Goal: Task Accomplishment & Management: Complete application form

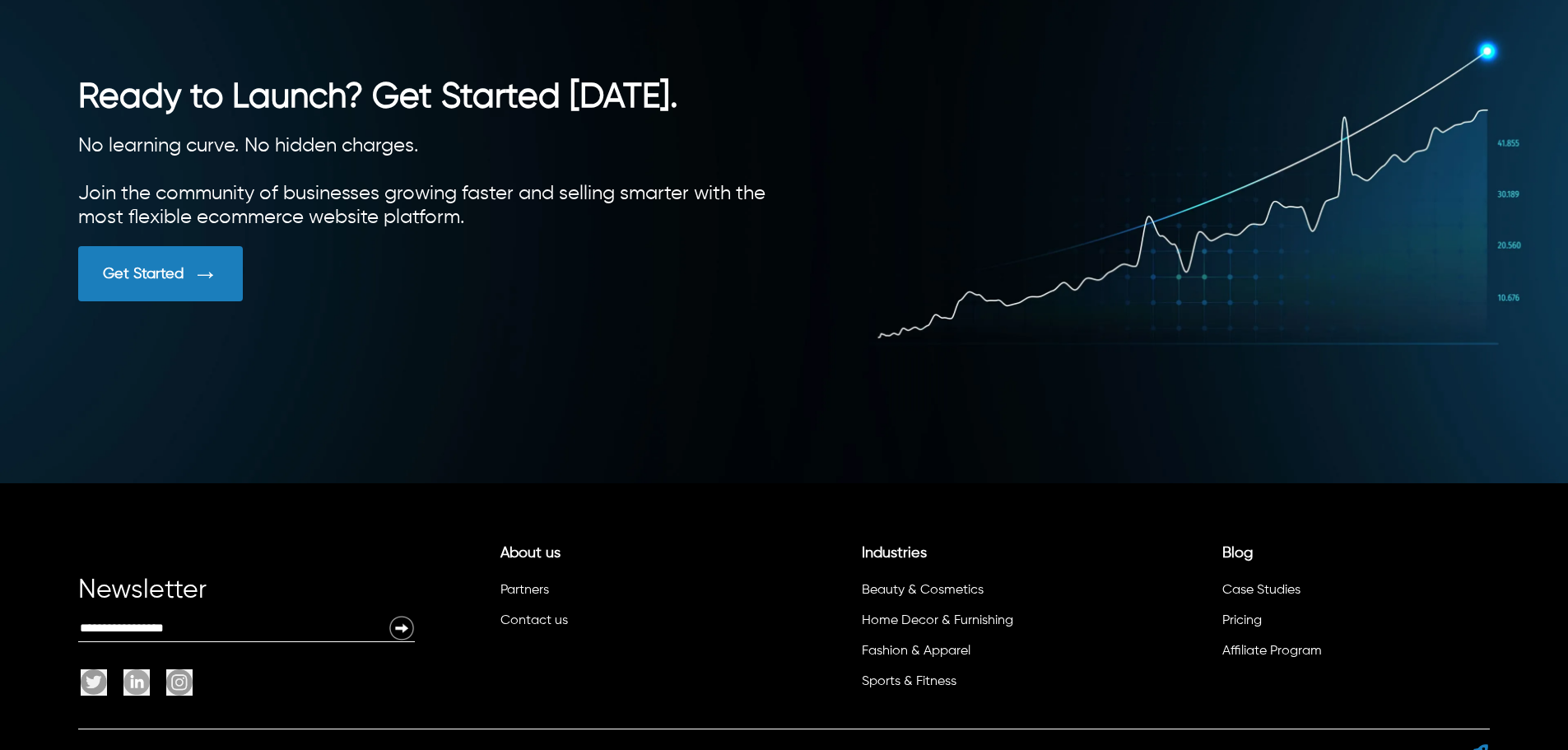
scroll to position [4624, 0]
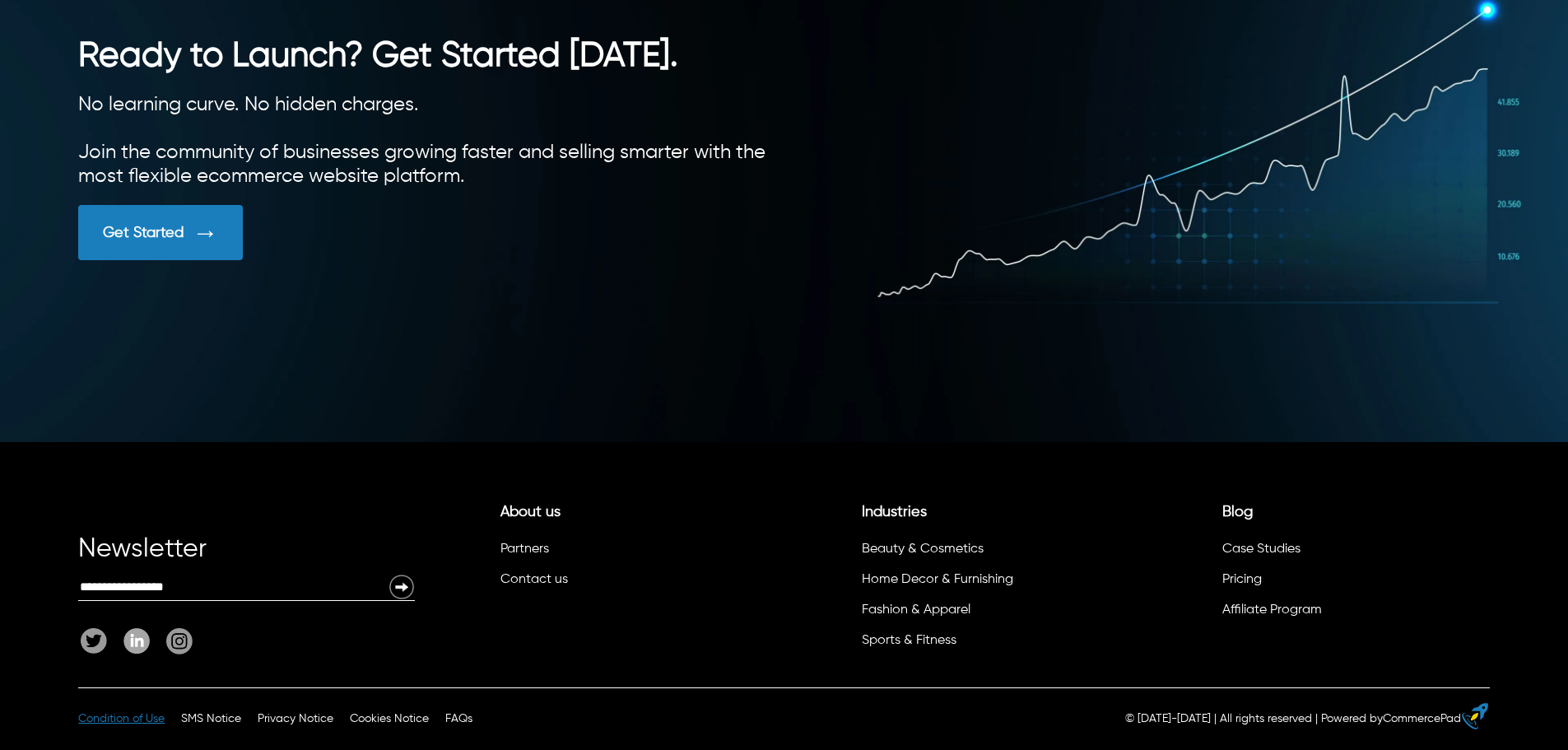
click at [138, 719] on span "Condition of Use" at bounding box center [122, 719] width 86 height 12
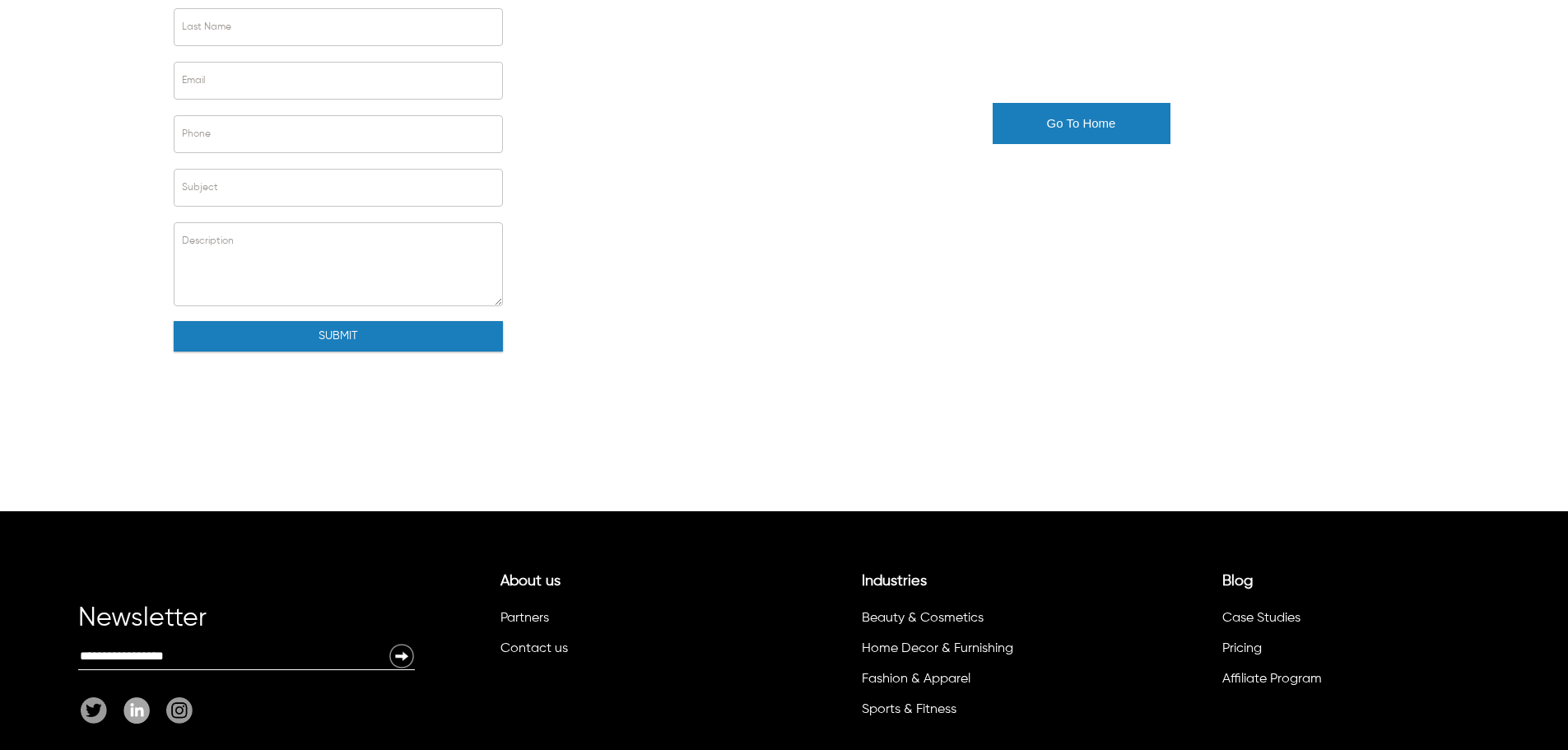
scroll to position [318, 0]
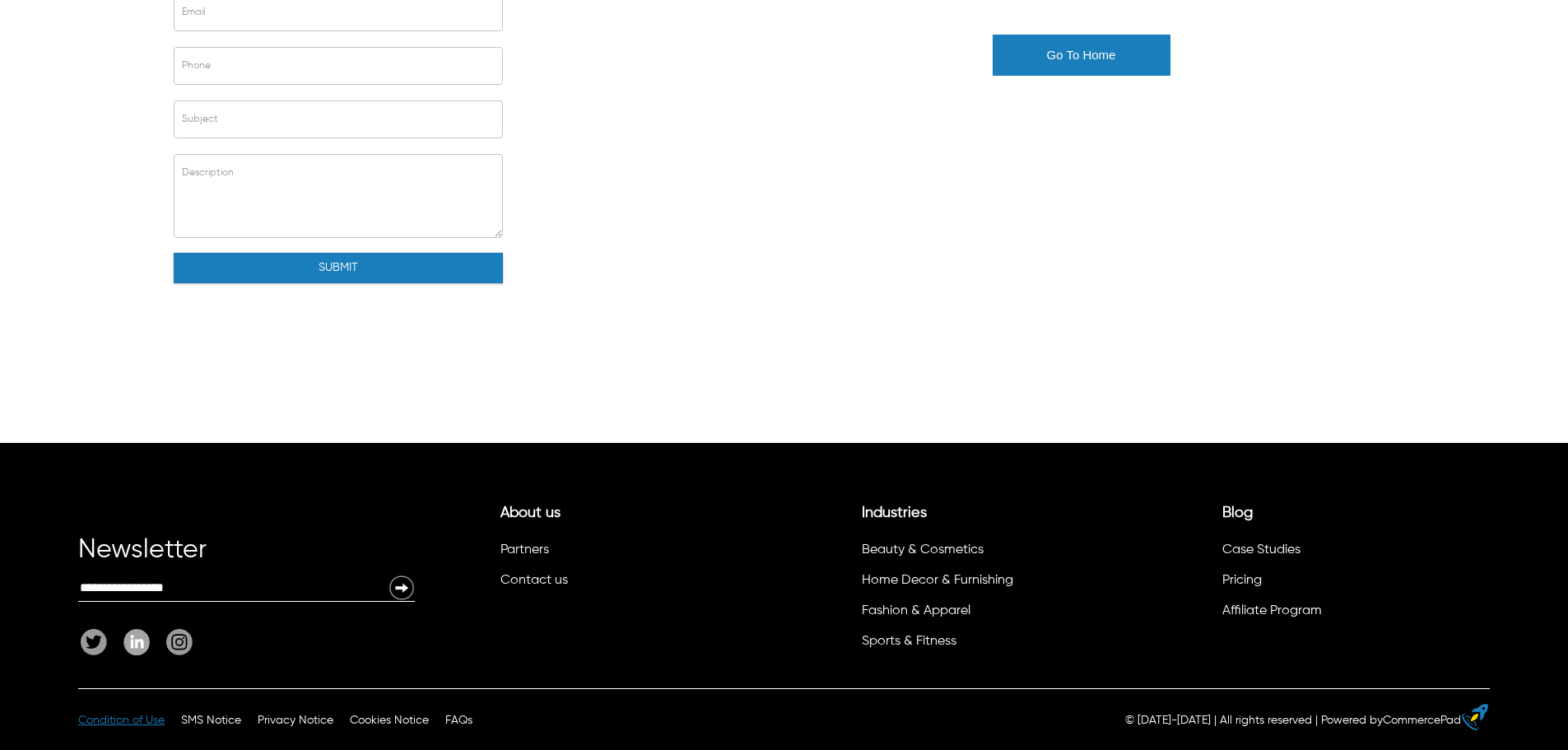
click at [145, 720] on span "Condition of Use" at bounding box center [122, 721] width 86 height 12
click at [223, 723] on span "SMS Notice" at bounding box center [211, 721] width 60 height 12
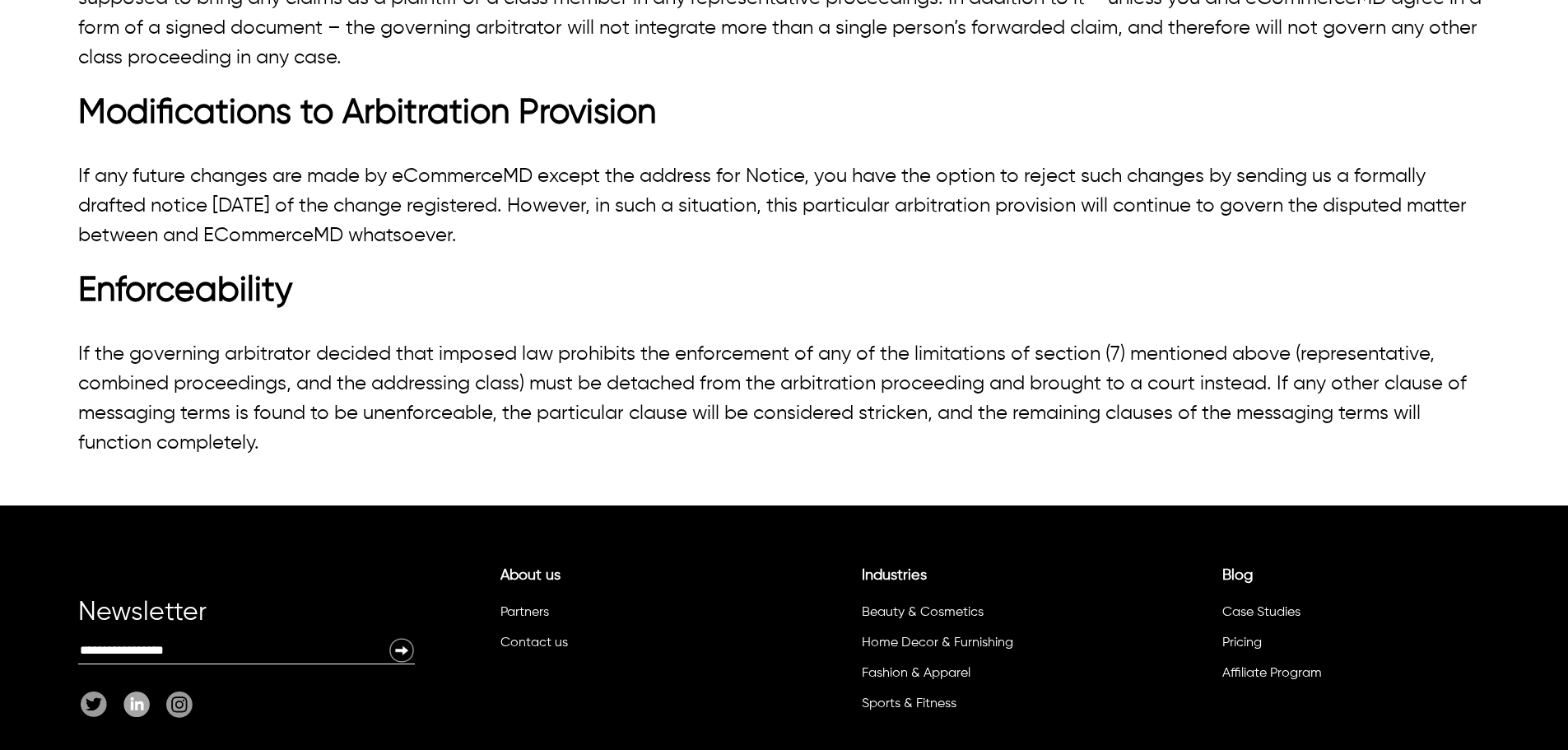
scroll to position [3254, 0]
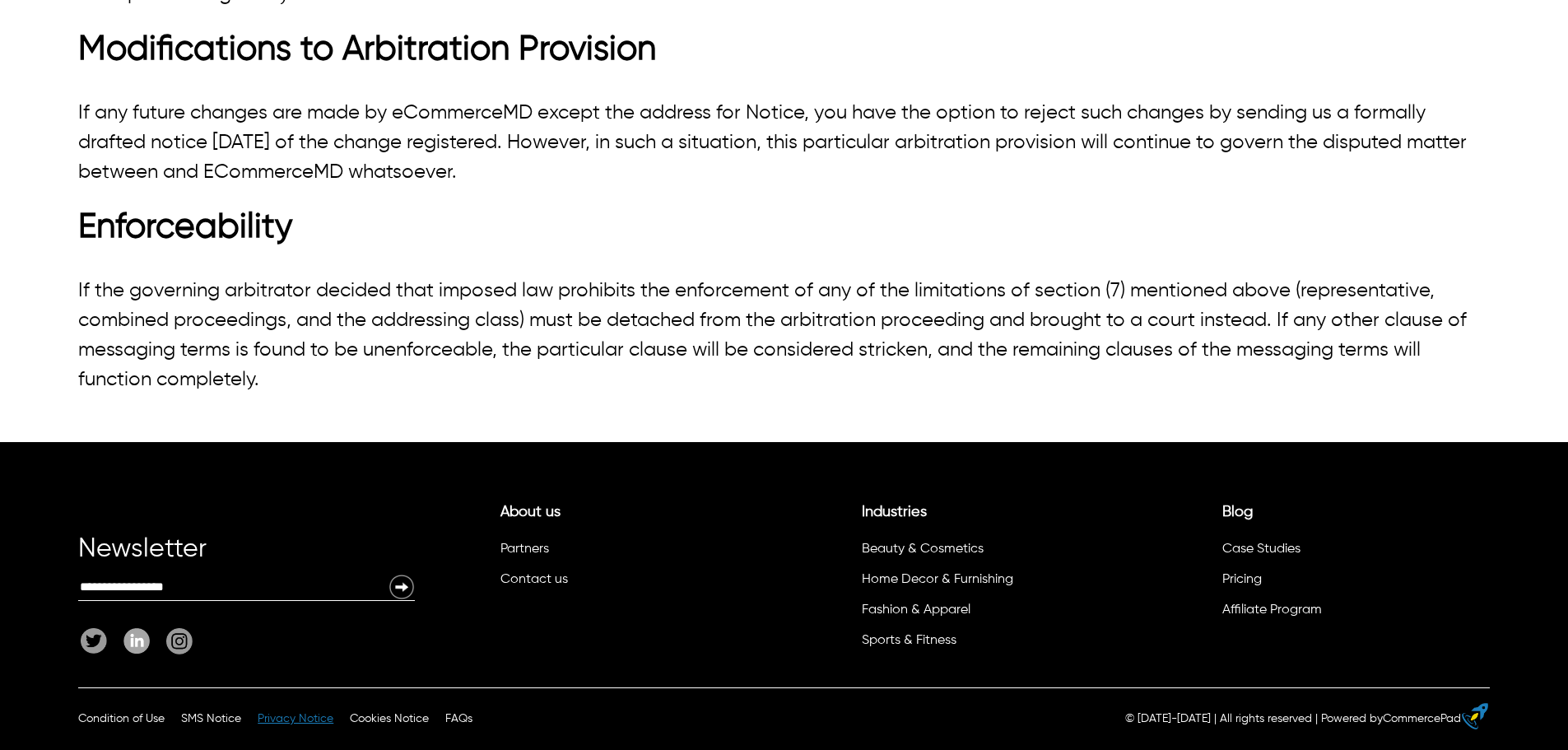
click at [283, 720] on span "Privacy Notice" at bounding box center [295, 719] width 75 height 12
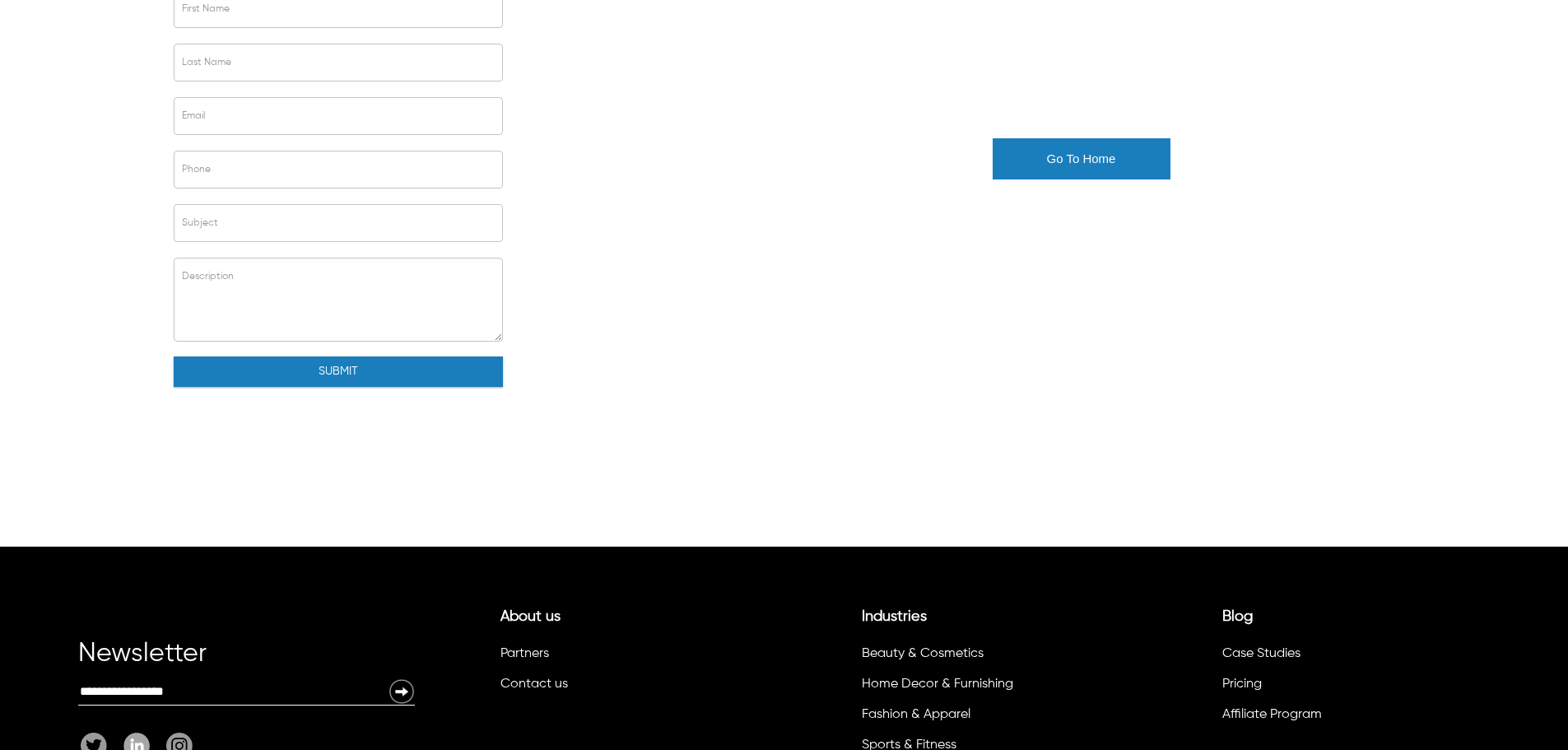
scroll to position [318, 0]
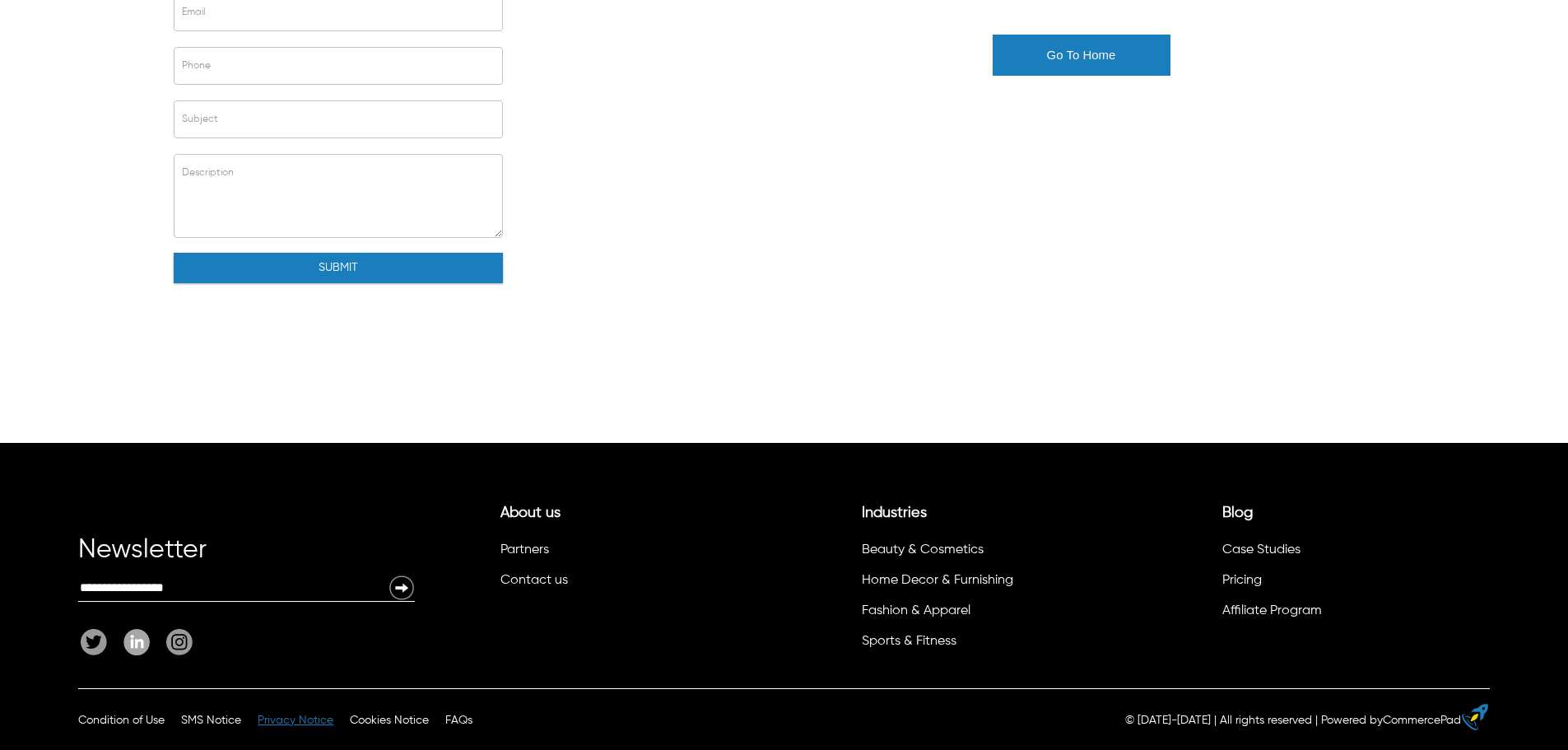
click at [274, 715] on span "Privacy Notice" at bounding box center [295, 721] width 75 height 12
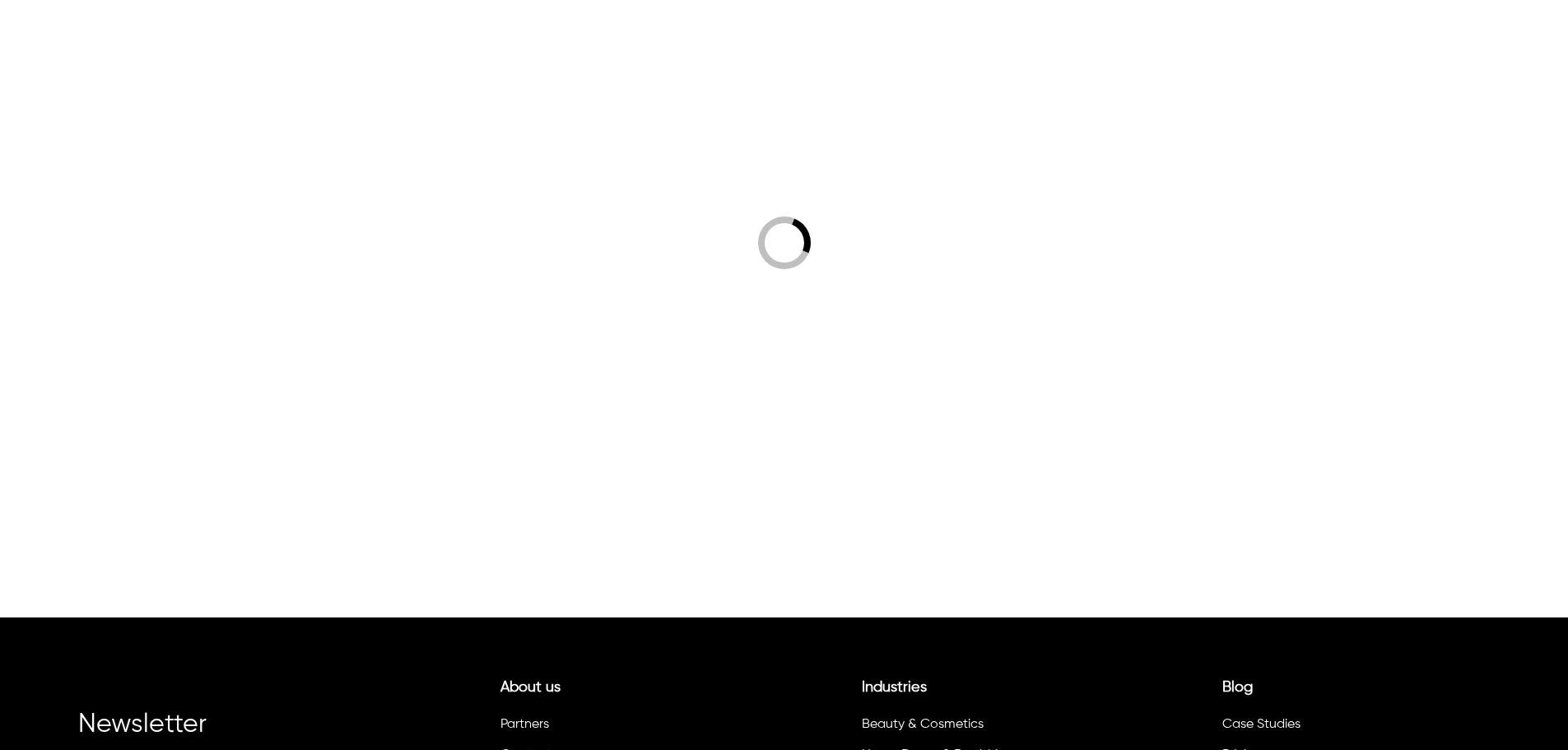
scroll to position [100, 0]
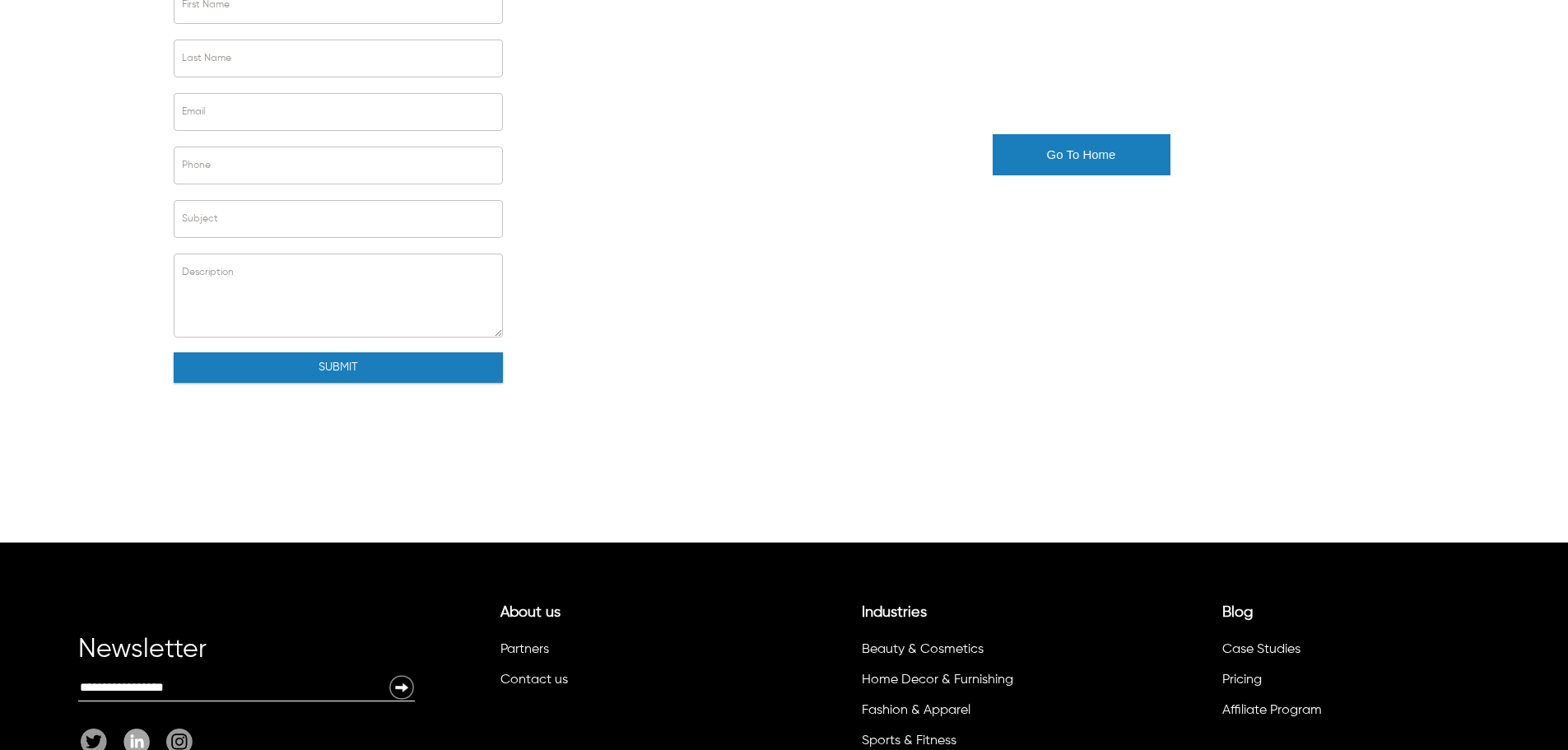
scroll to position [318, 0]
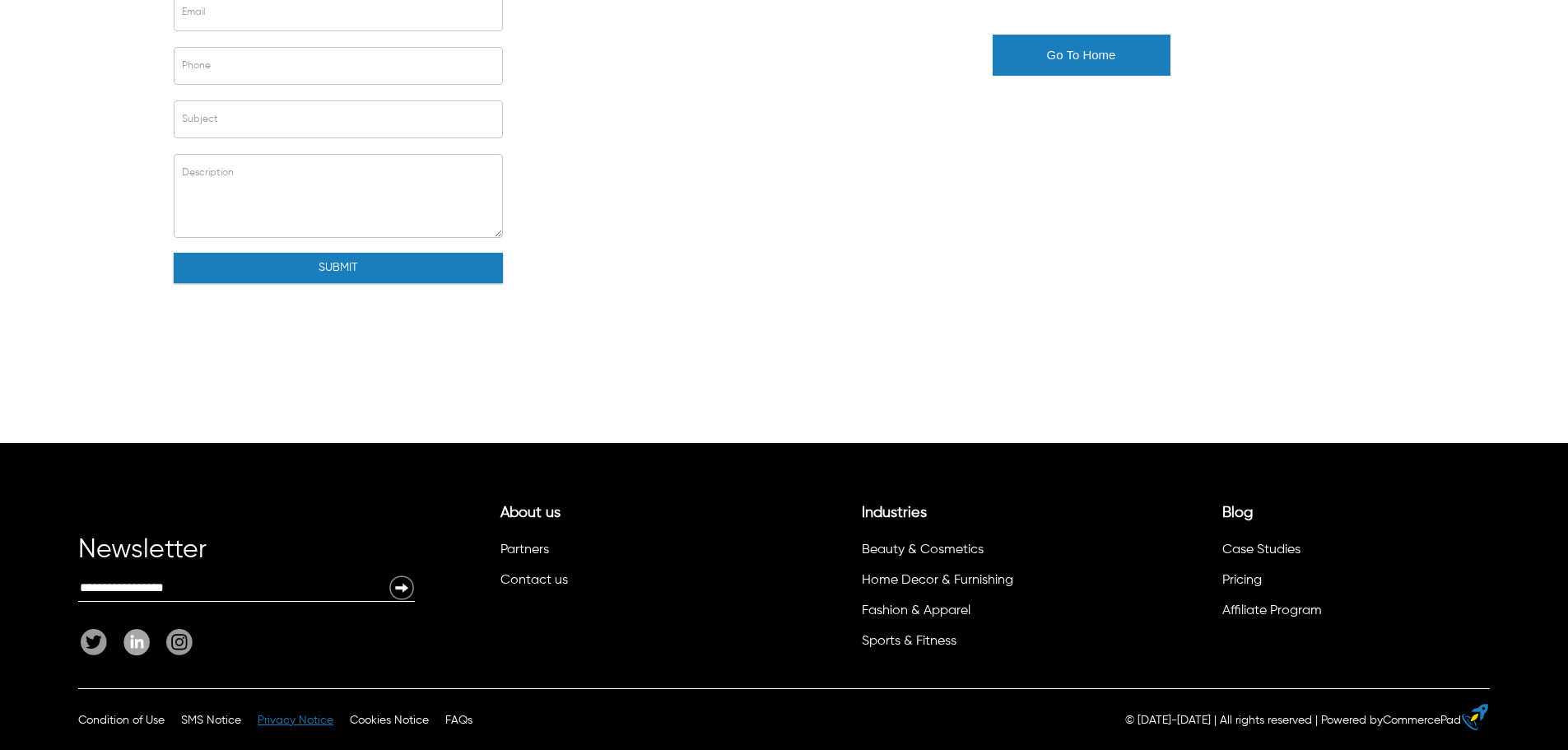
click at [296, 716] on span "Privacy Notice" at bounding box center [295, 721] width 75 height 12
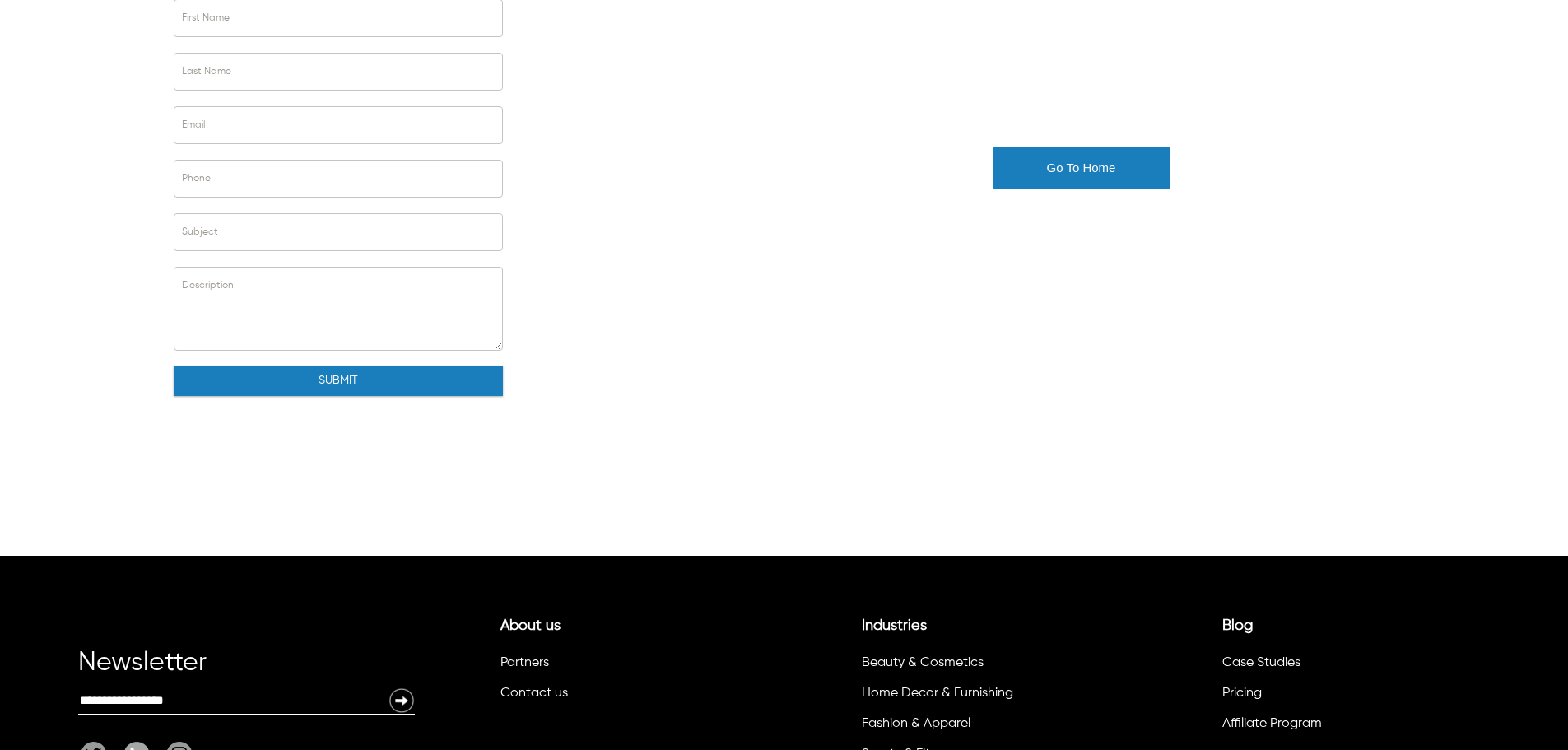
scroll to position [318, 0]
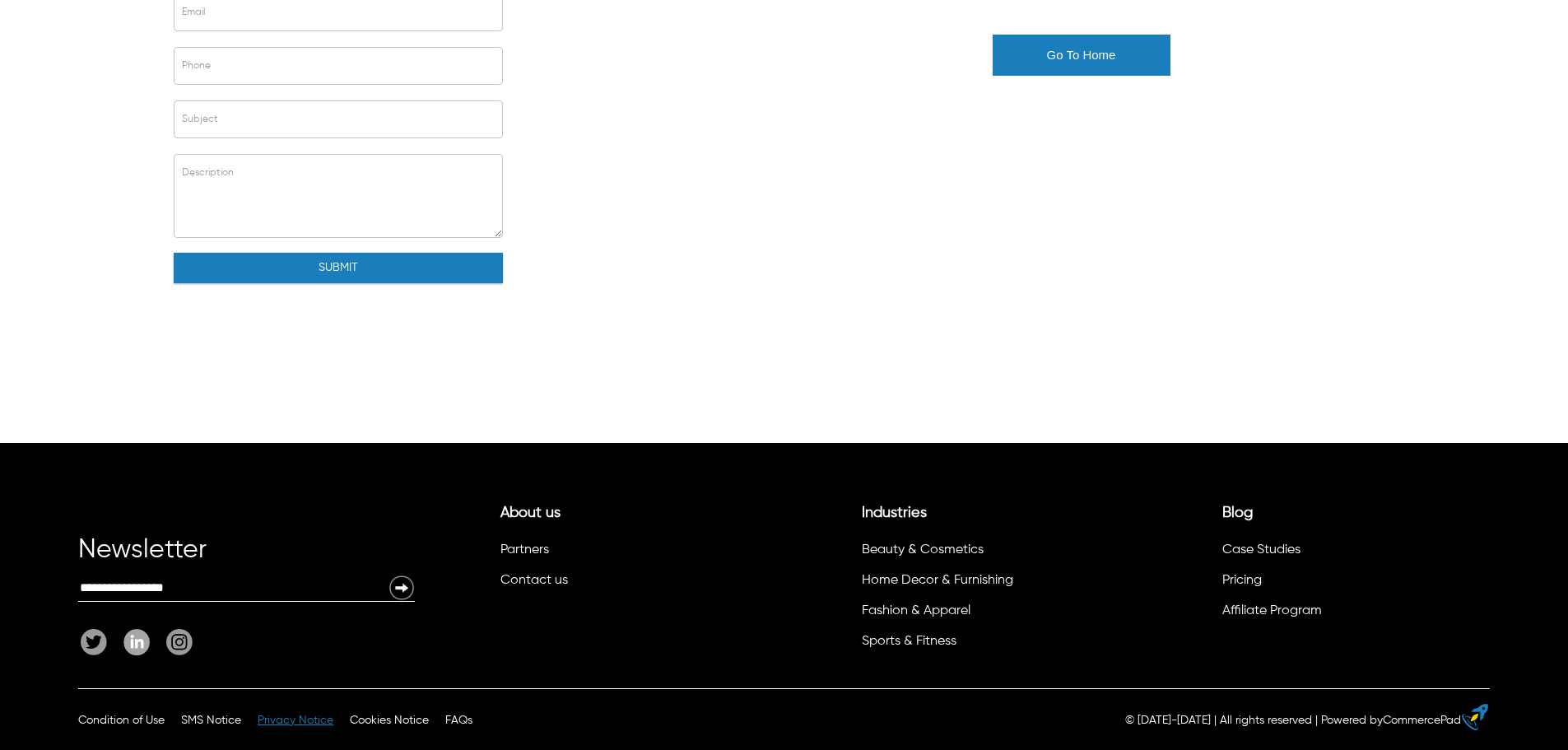
click at [298, 715] on span "Privacy Notice" at bounding box center [295, 721] width 75 height 12
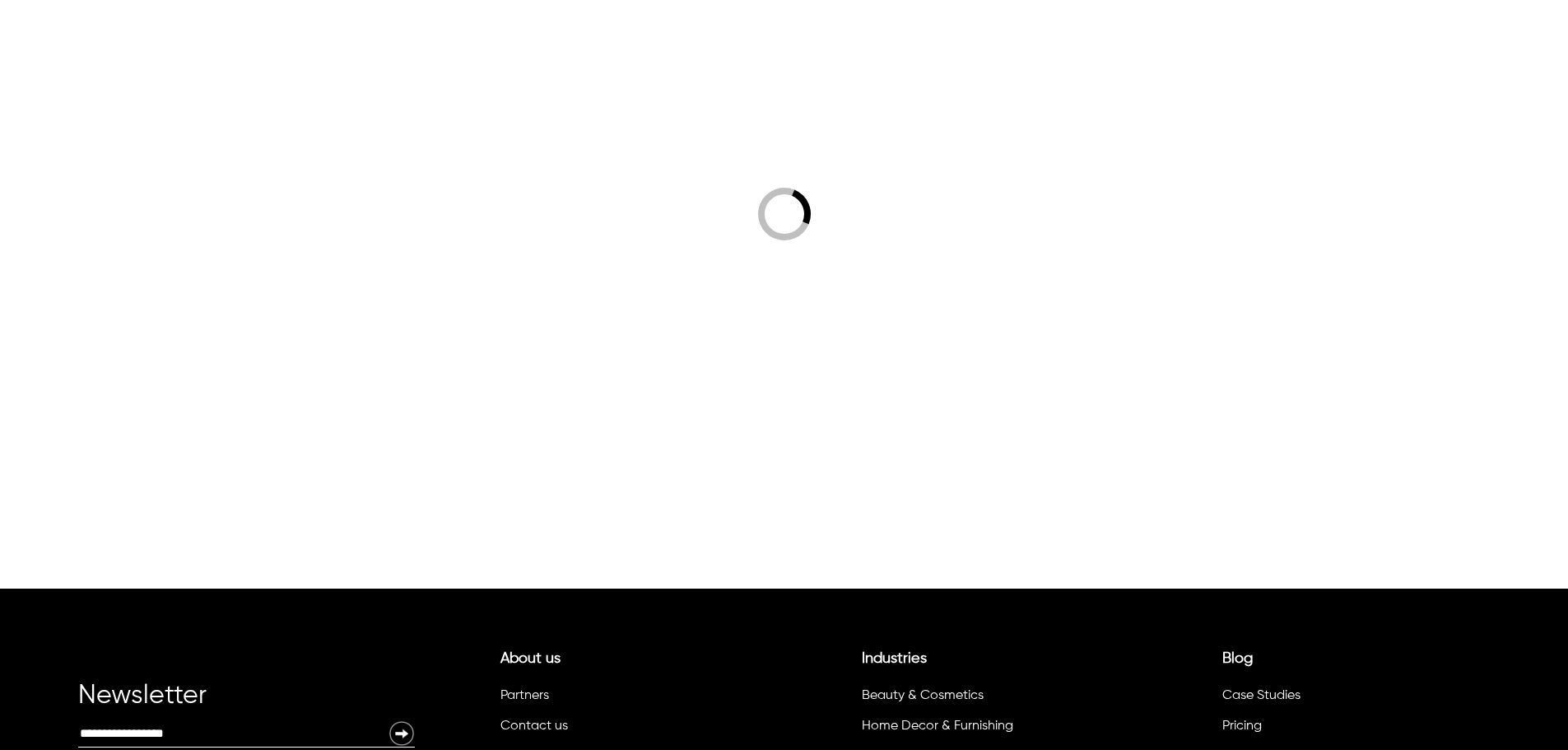
scroll to position [100, 0]
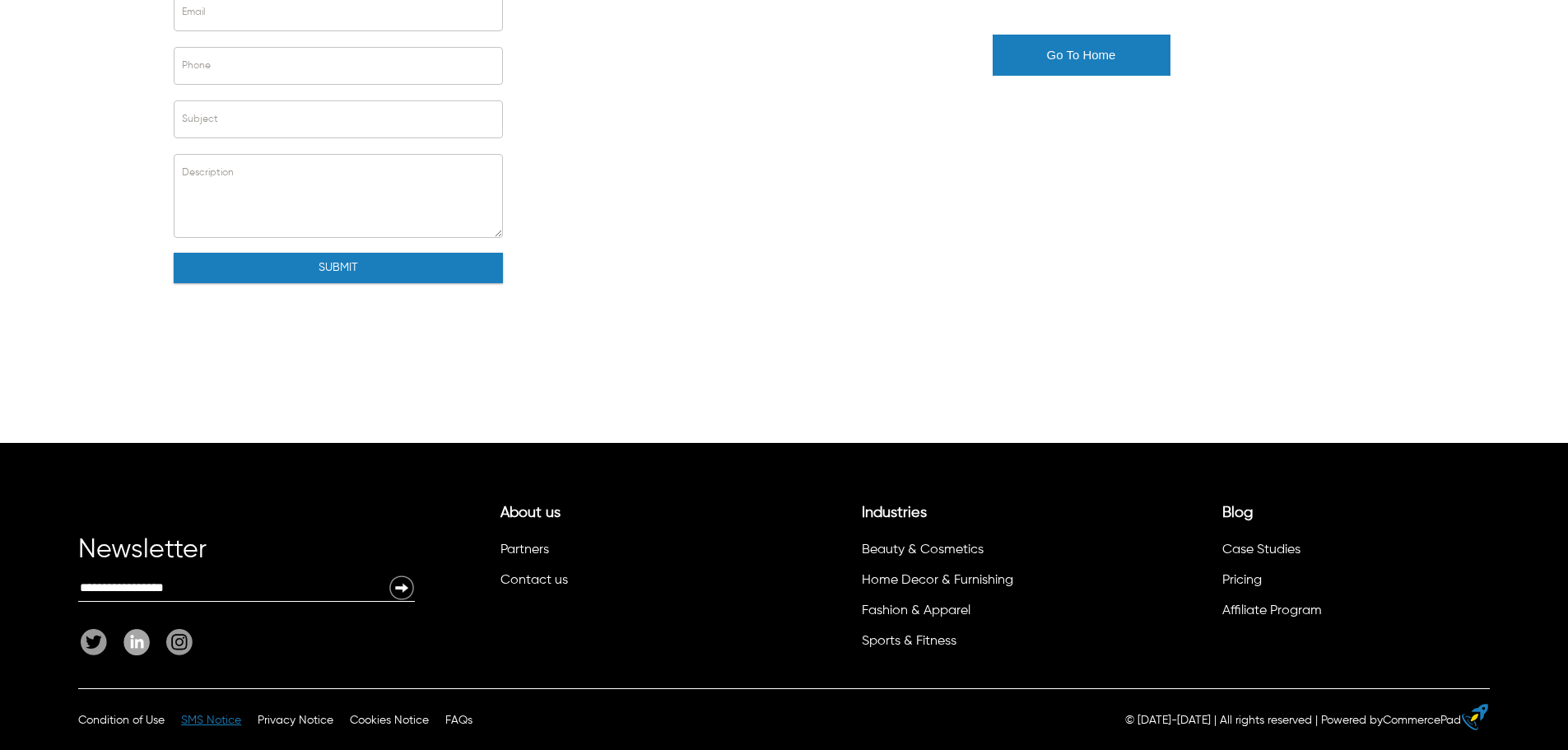
click at [217, 721] on span "SMS Notice" at bounding box center [211, 721] width 60 height 12
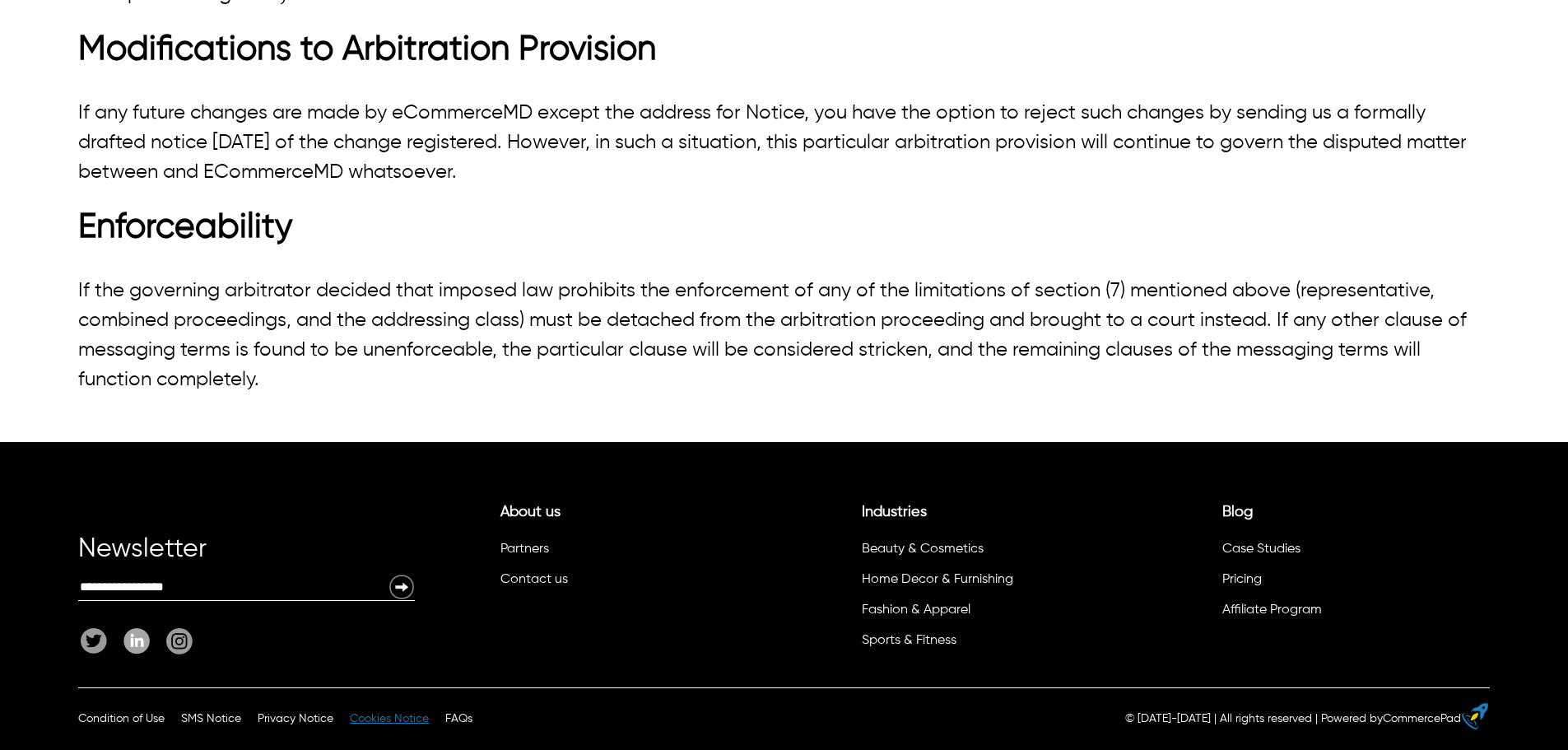
click at [388, 717] on span "Cookies Notice" at bounding box center [389, 719] width 79 height 12
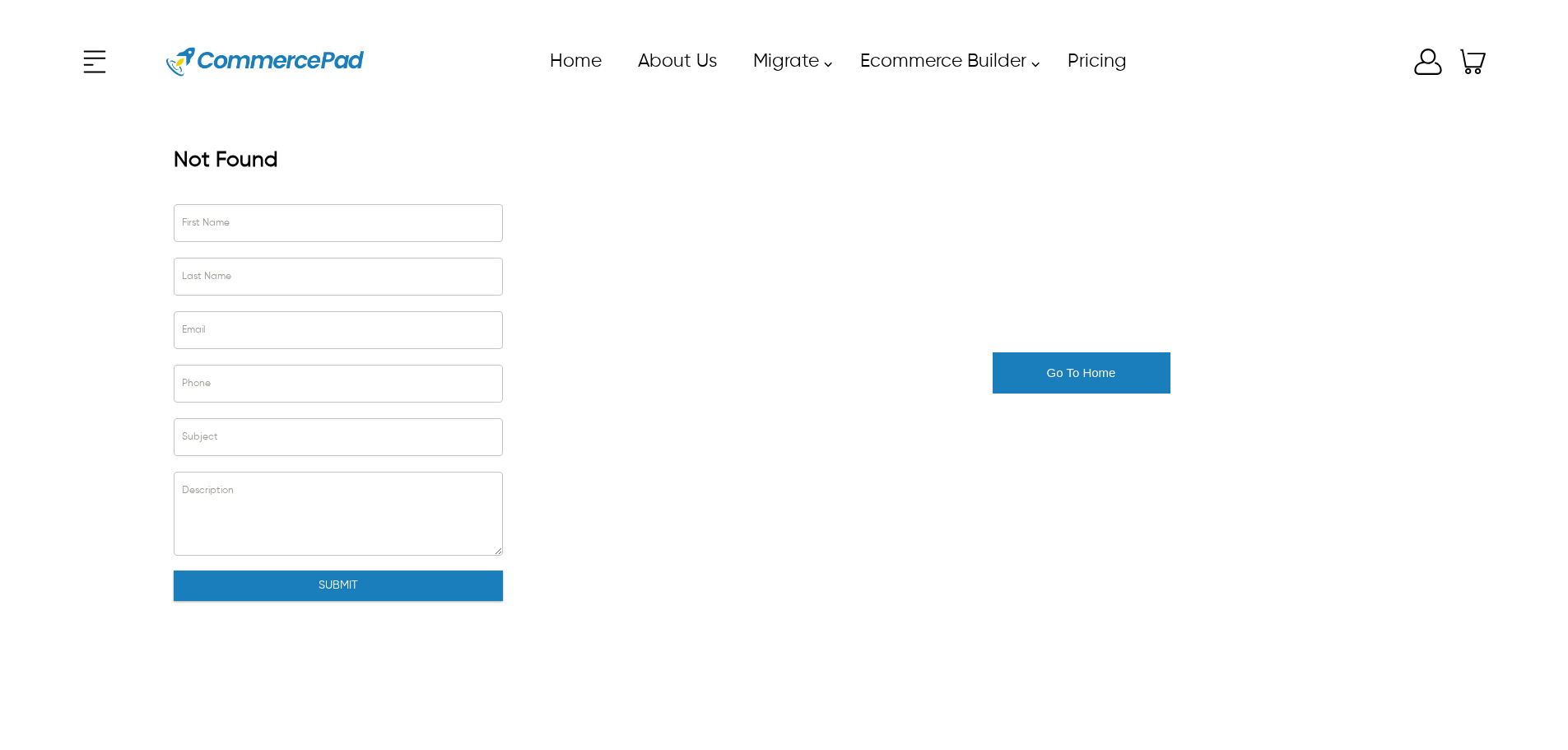
click at [1426, 62] on icon "Enter to Open SignUp and Register OverLay" at bounding box center [1429, 62] width 33 height 33
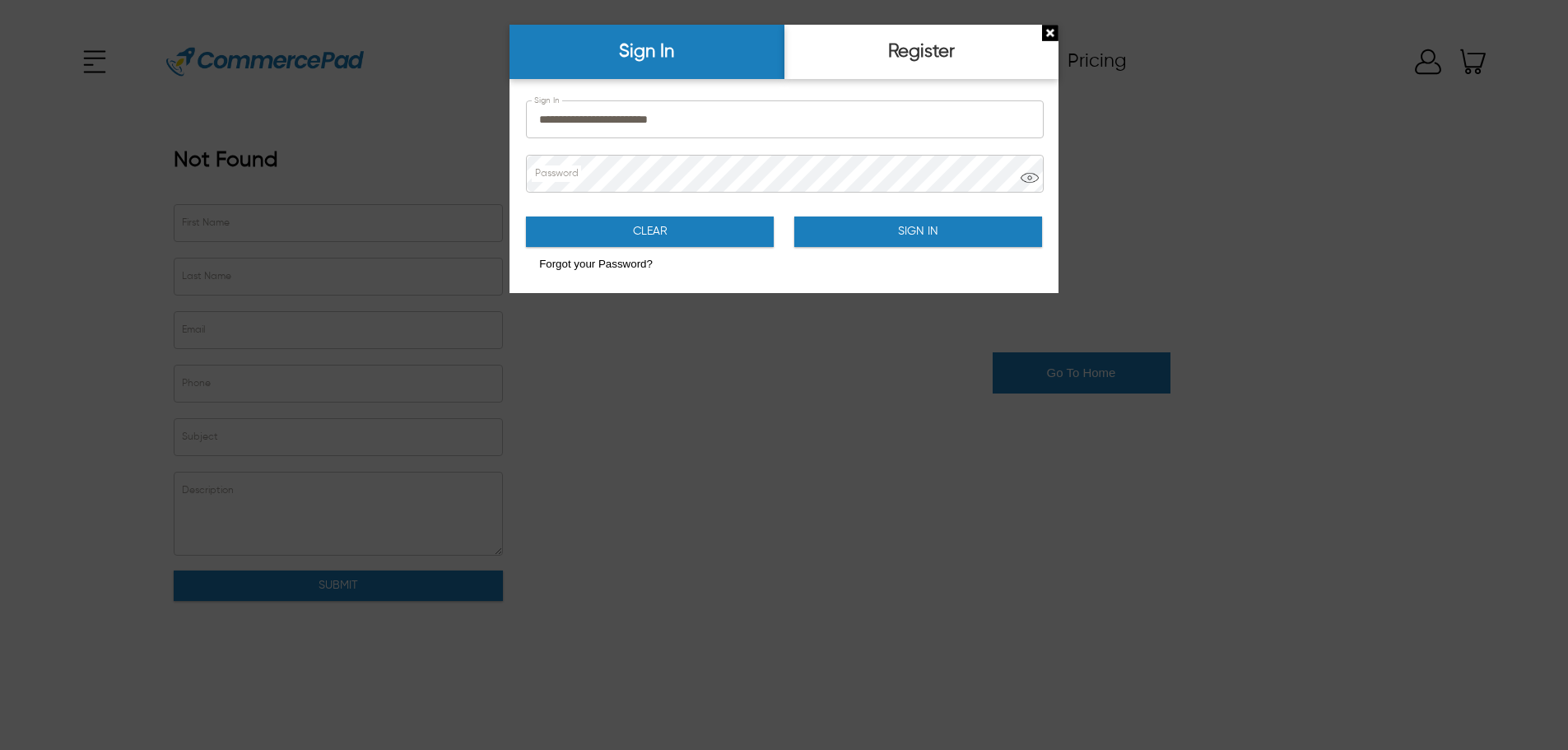
drag, startPoint x: 1047, startPoint y: 32, endPoint x: 904, endPoint y: 26, distance: 143.1
click at [1047, 31] on img "Close Sign Popup" at bounding box center [1050, 32] width 17 height 17
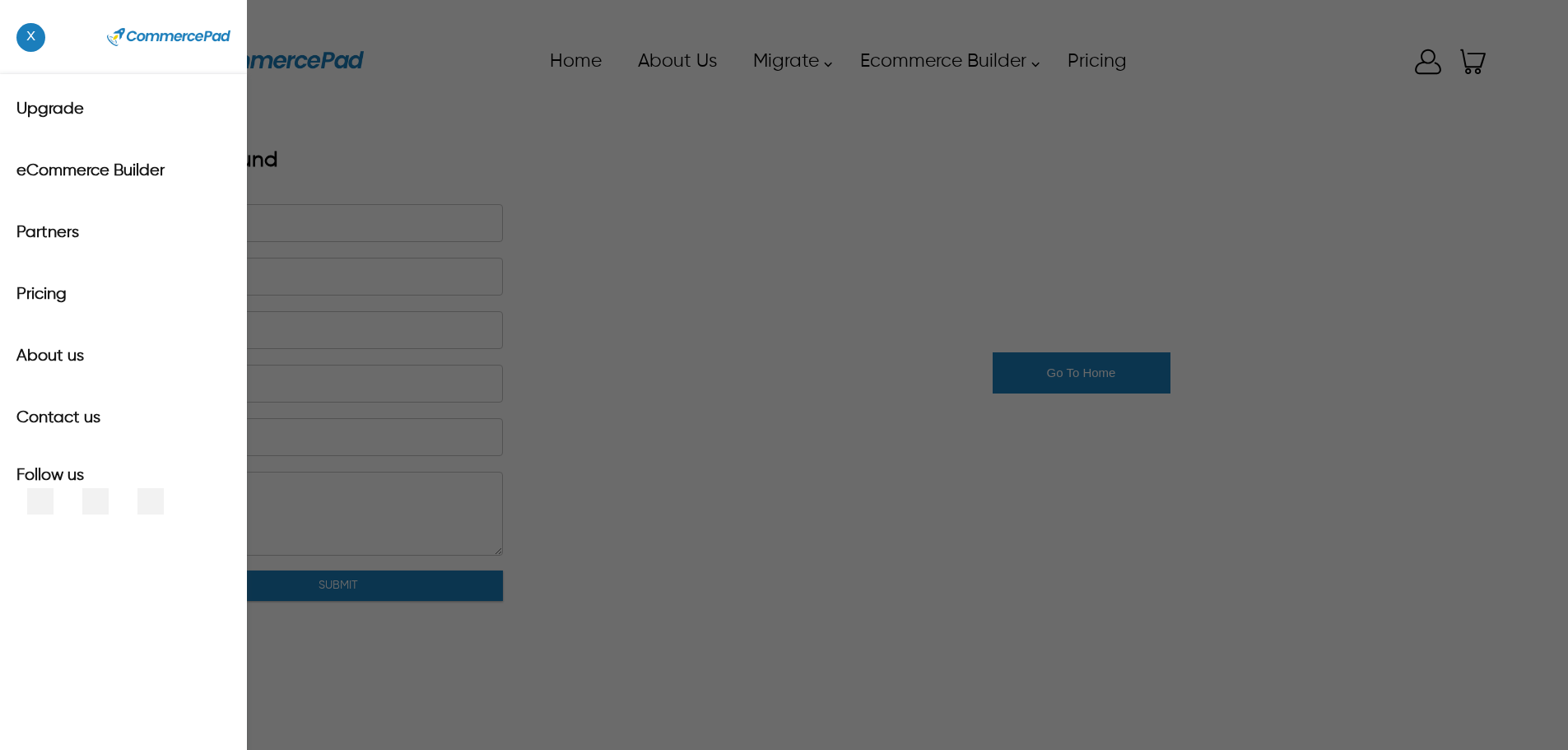
click at [80, 57] on div "x Upgrade eCommerce Builder Partners Pricing About us Contact us Follow us Home…" at bounding box center [784, 62] width 1412 height 75
click at [35, 33] on span "x" at bounding box center [30, 37] width 28 height 28
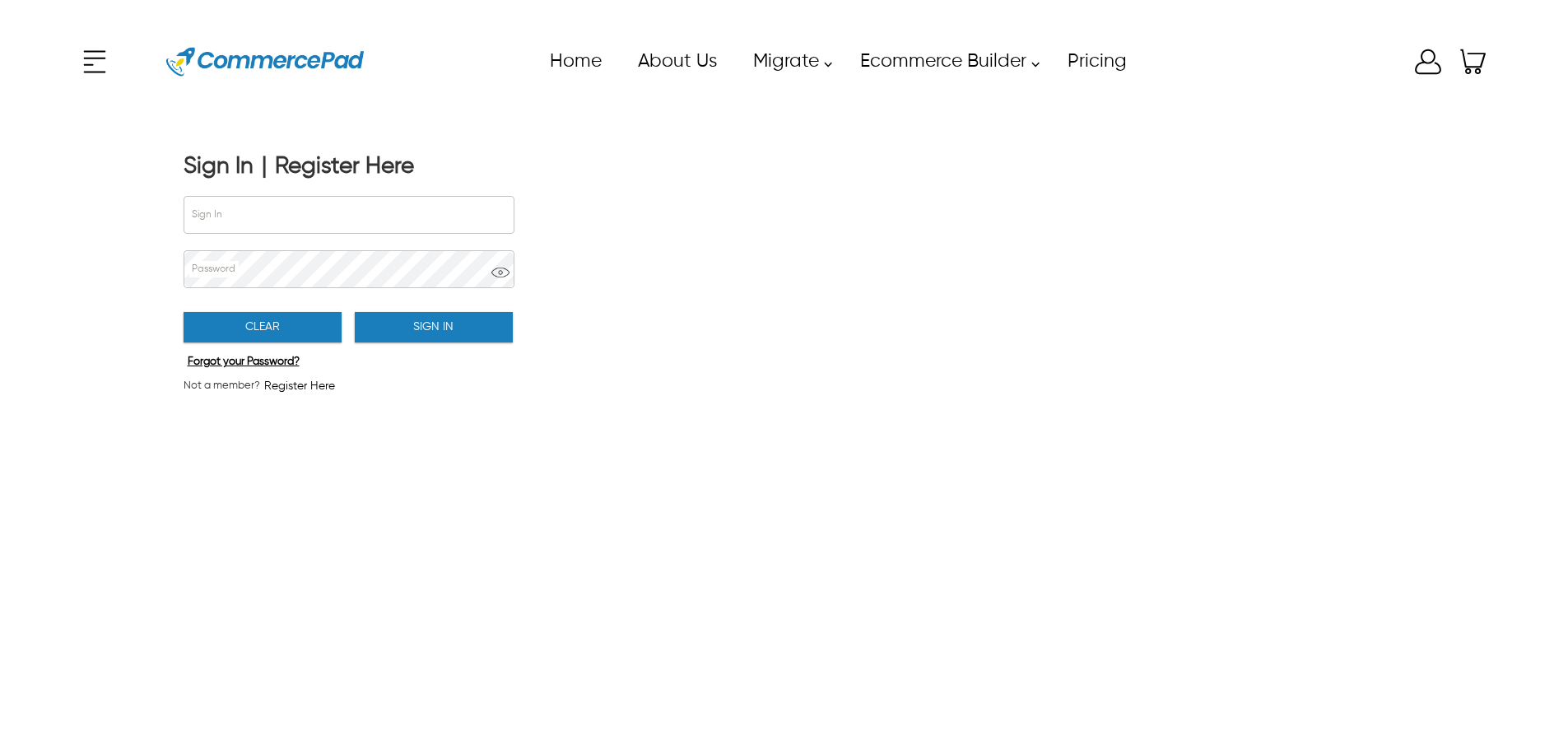
type input "**********"
click at [362, 180] on h1 "Sign In | Register Here" at bounding box center [298, 171] width 230 height 38
click at [358, 175] on div "Register Here" at bounding box center [345, 166] width 139 height 28
type input "**********"
